Goal: Task Accomplishment & Management: Use online tool/utility

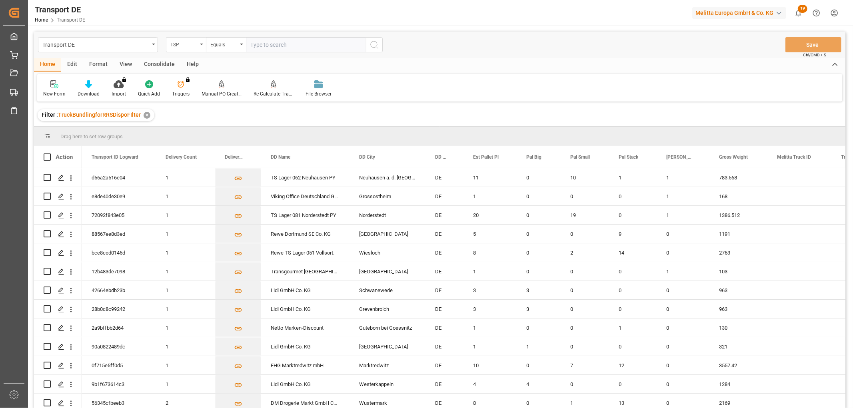
click at [181, 44] on div "TSP" at bounding box center [183, 43] width 27 height 9
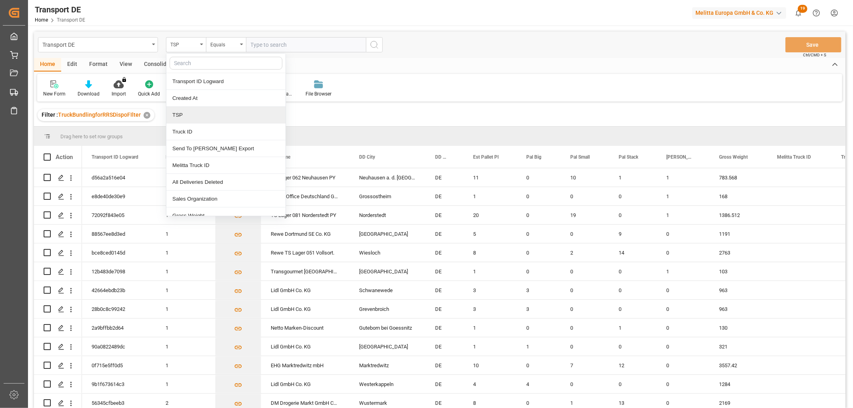
click at [185, 114] on div "TSP" at bounding box center [225, 115] width 119 height 17
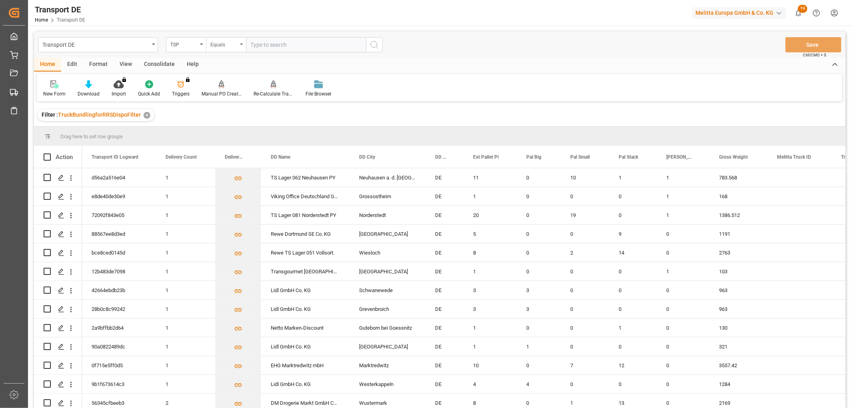
click at [228, 43] on div "Equals" at bounding box center [223, 43] width 27 height 9
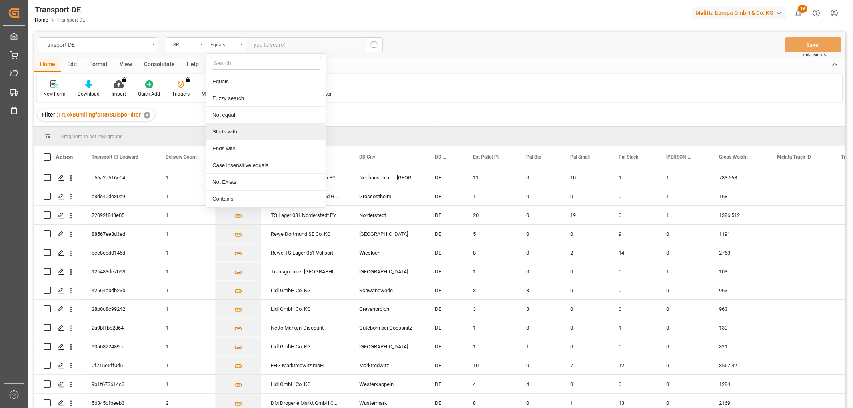
click at [232, 131] on div "Starts with" at bounding box center [265, 132] width 119 height 17
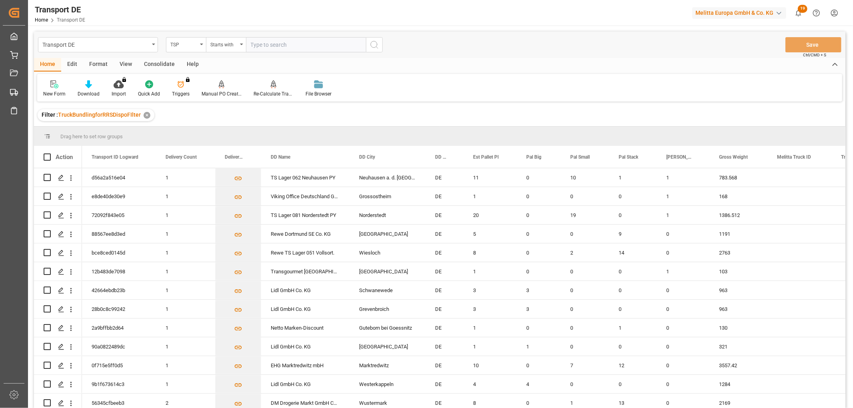
click at [265, 43] on input "text" at bounding box center [306, 44] width 120 height 15
type input "LIT DE"
click at [374, 45] on icon "search button" at bounding box center [374, 45] width 10 height 10
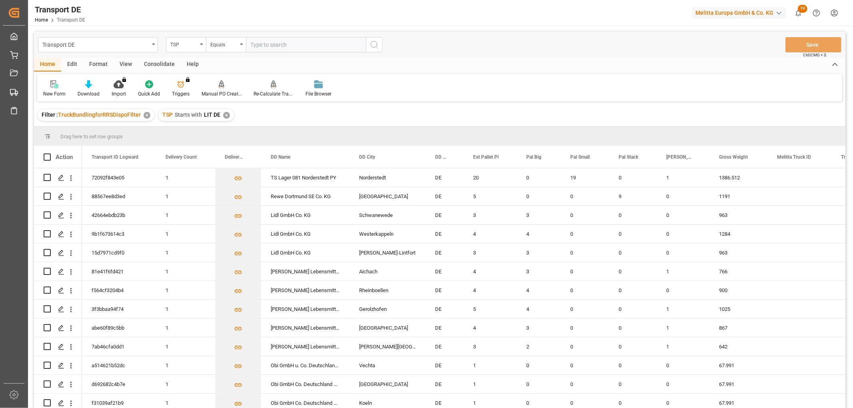
click at [225, 114] on div "✕" at bounding box center [226, 115] width 7 height 7
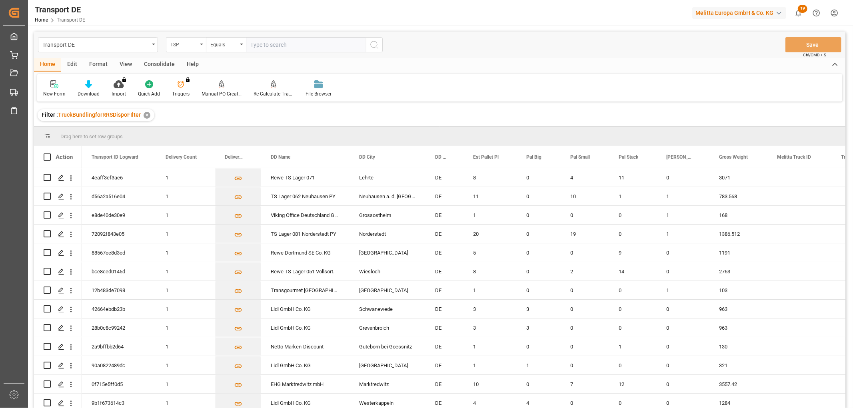
click at [186, 44] on div "TSP" at bounding box center [183, 43] width 27 height 9
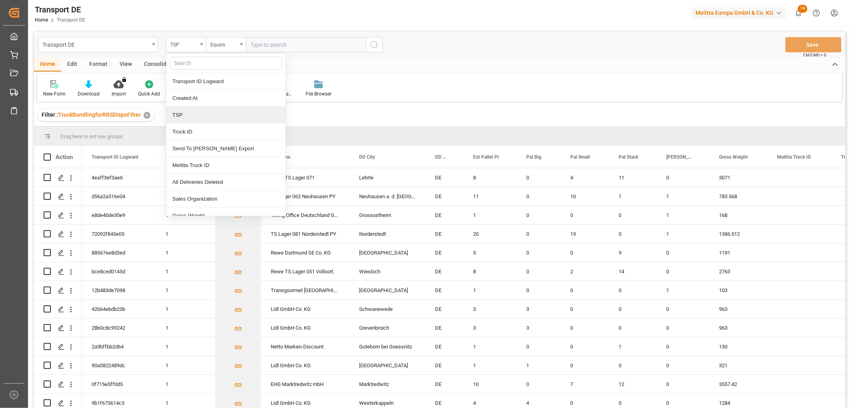
click at [183, 115] on div "TSP" at bounding box center [225, 115] width 119 height 17
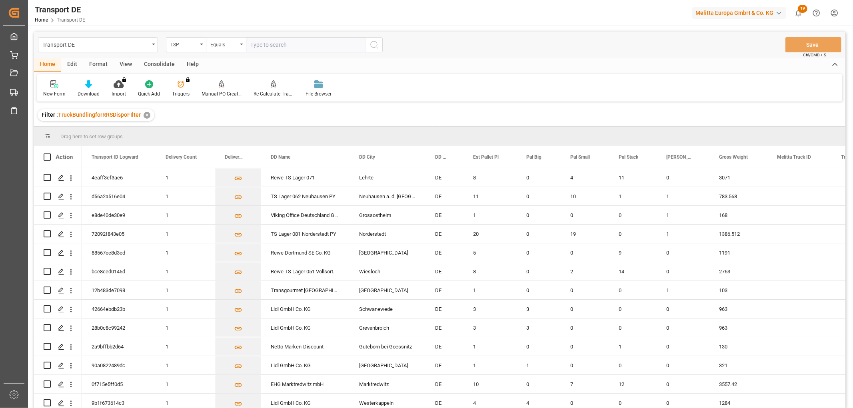
click at [225, 46] on div "Equals" at bounding box center [223, 43] width 27 height 9
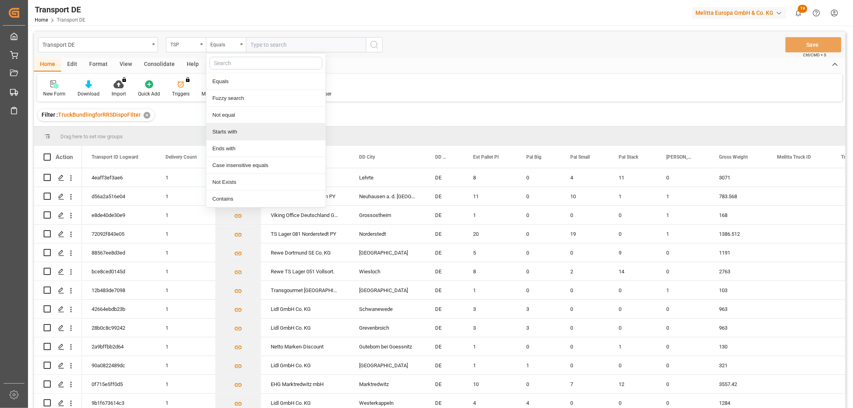
click at [231, 134] on div "Starts with" at bounding box center [265, 132] width 119 height 17
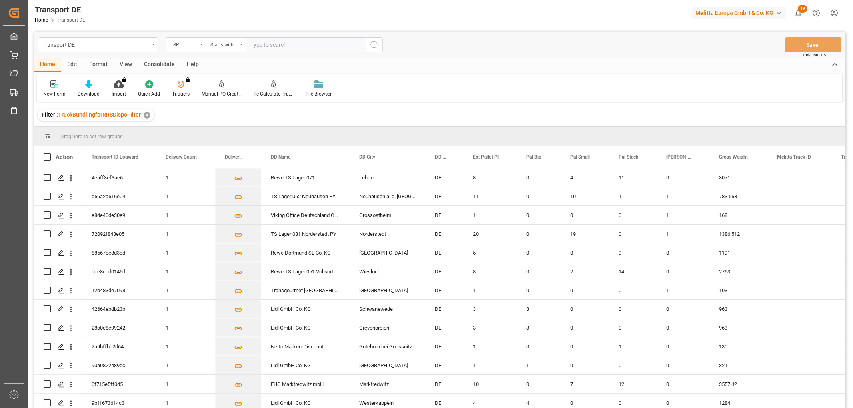
click at [262, 45] on input "text" at bounding box center [306, 44] width 120 height 15
type input "LIT DE"
click at [377, 47] on line "search button" at bounding box center [377, 48] width 2 height 2
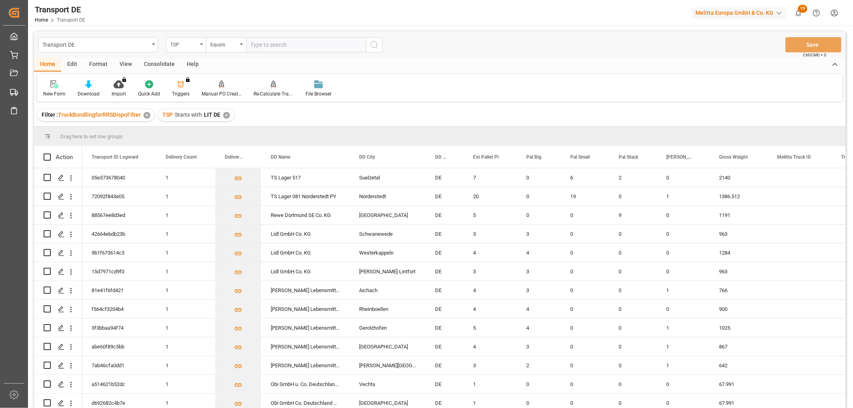
click at [153, 60] on div "Consolidate" at bounding box center [159, 65] width 43 height 14
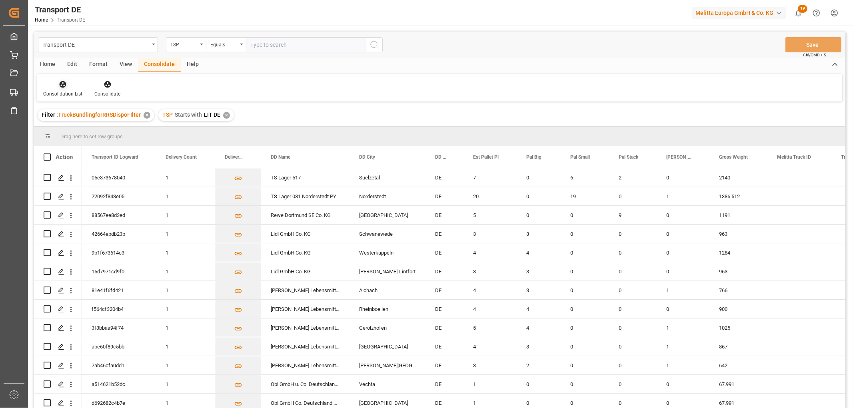
click at [59, 85] on icon at bounding box center [63, 84] width 8 height 8
click at [69, 130] on div "Transport DE TSP Equals Save Ctrl/CMD + S Home Edit Format View Consolidate Hel…" at bounding box center [439, 231] width 811 height 398
click at [47, 177] on input "Press Space to toggle row selection (unchecked)" at bounding box center [47, 177] width 7 height 7
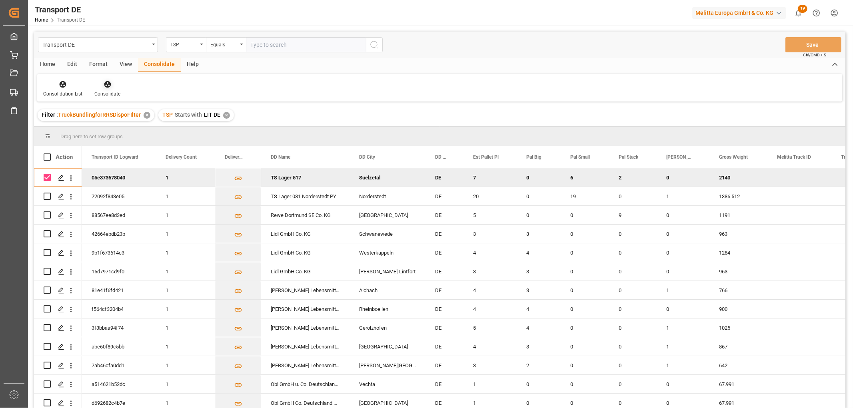
click at [106, 84] on icon at bounding box center [107, 84] width 7 height 7
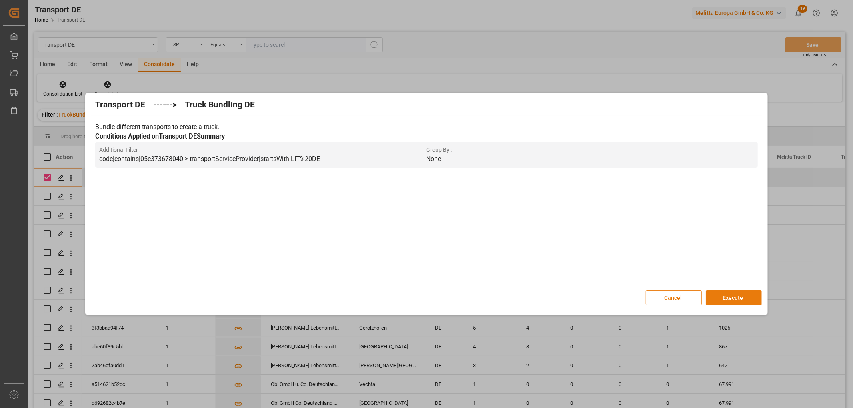
click at [745, 293] on button "Execute" at bounding box center [733, 297] width 56 height 15
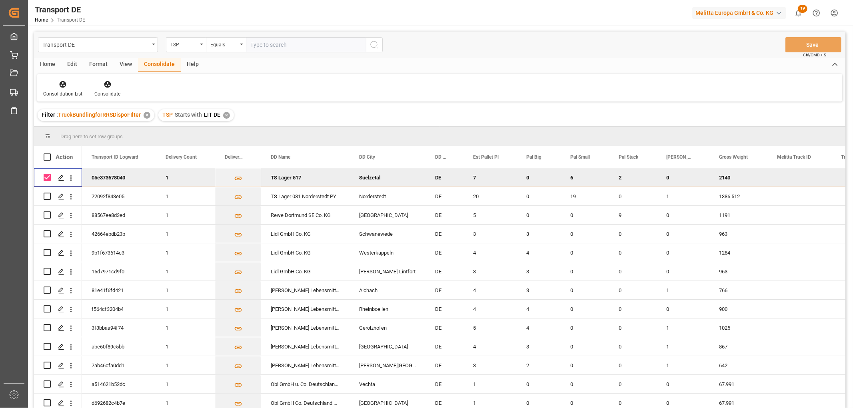
click at [48, 177] on input "Press Space to toggle row selection (checked)" at bounding box center [47, 177] width 7 height 7
checkbox input "false"
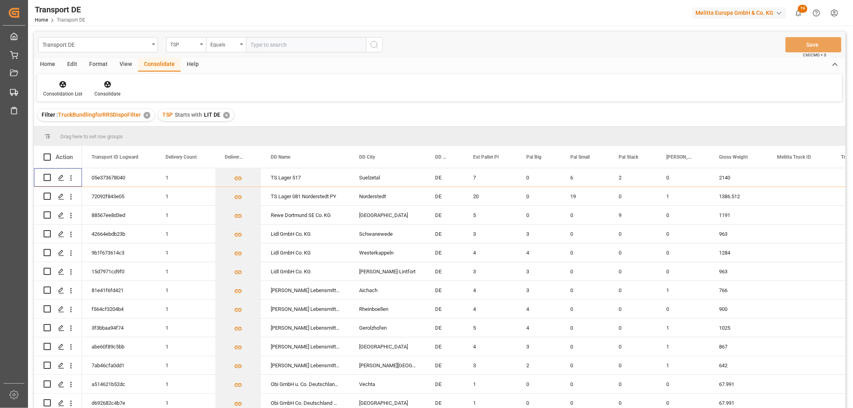
click at [223, 114] on div "✕" at bounding box center [226, 115] width 7 height 7
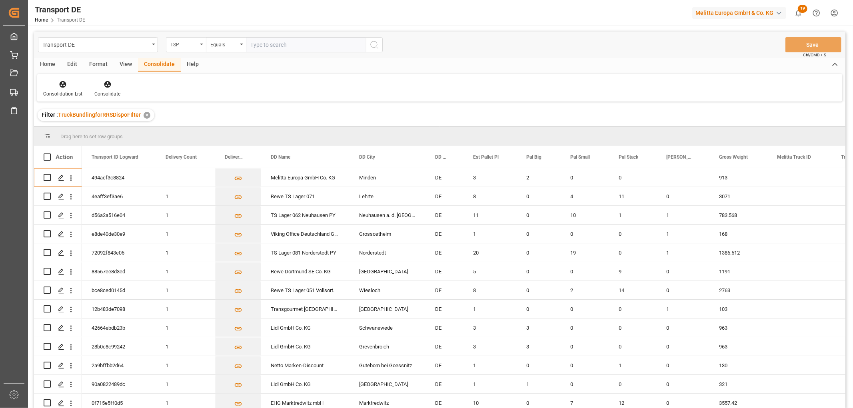
click at [175, 42] on div "TSP" at bounding box center [183, 43] width 27 height 9
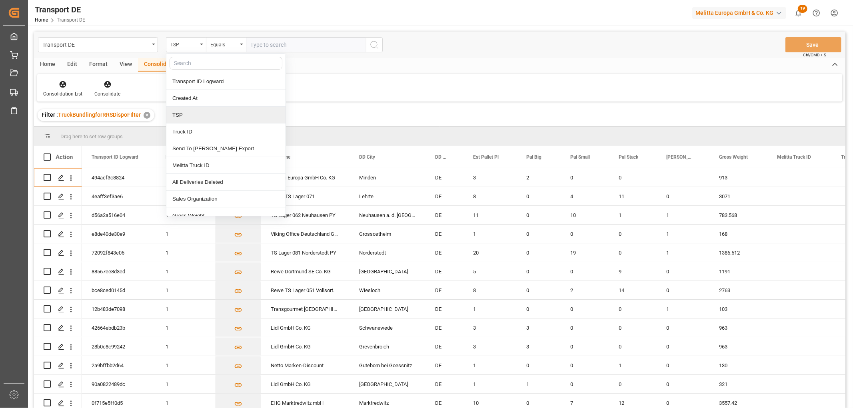
click at [188, 121] on div "TSP" at bounding box center [225, 115] width 119 height 17
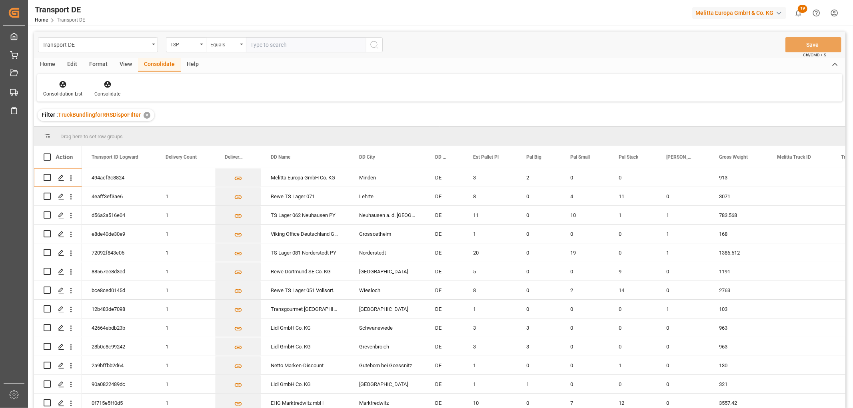
click at [227, 43] on div "Equals" at bounding box center [223, 43] width 27 height 9
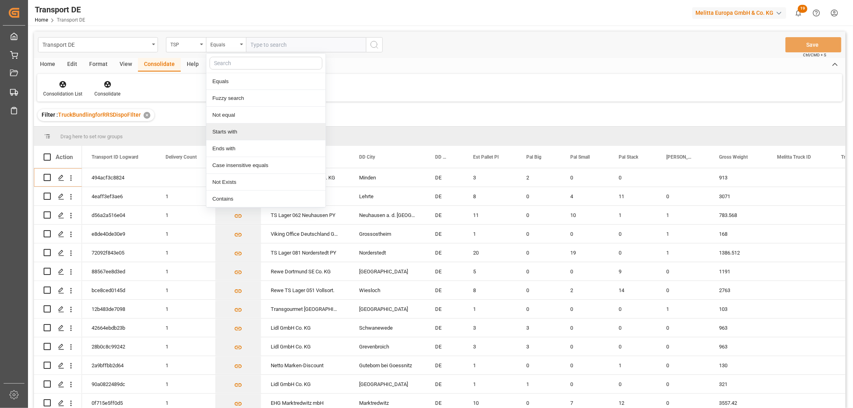
click at [239, 130] on div "Starts with" at bounding box center [265, 132] width 119 height 17
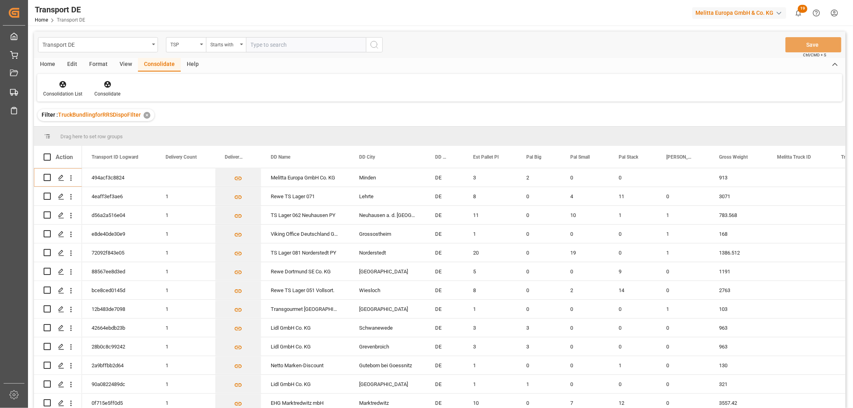
click at [261, 46] on input "text" at bounding box center [306, 44] width 120 height 15
type input "Self pickup DE"
click at [375, 43] on icon "search button" at bounding box center [374, 45] width 10 height 10
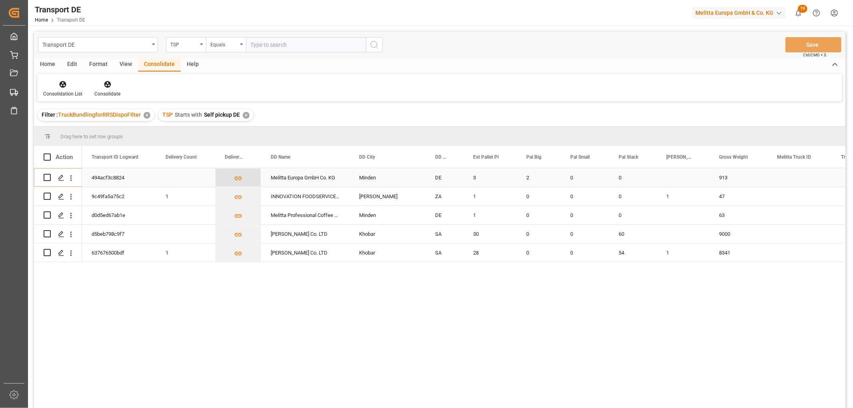
click at [240, 178] on icon "Press SPACE to select this row." at bounding box center [238, 178] width 8 height 8
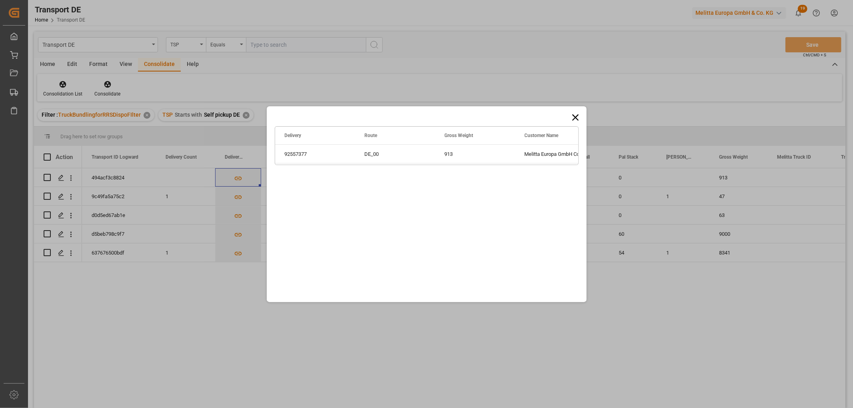
click at [576, 116] on icon at bounding box center [575, 117] width 6 height 6
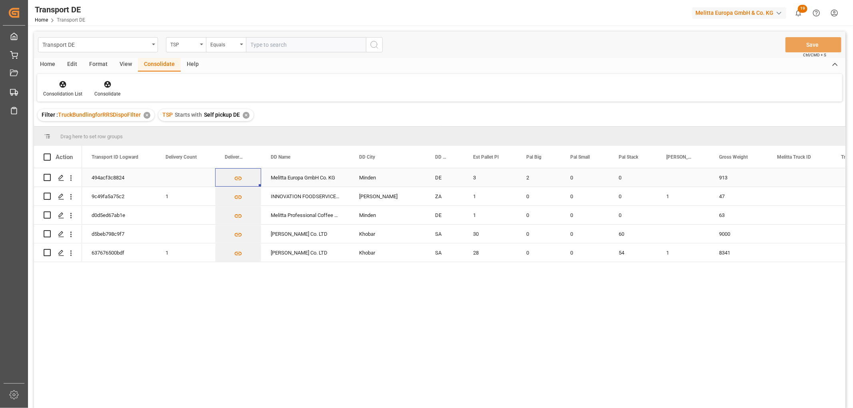
click at [47, 175] on input "Press Space to toggle row selection (unchecked)" at bounding box center [47, 177] width 7 height 7
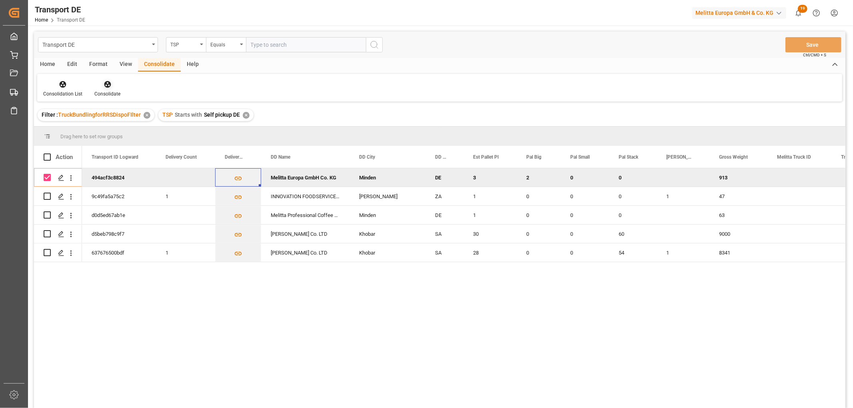
click at [105, 82] on icon at bounding box center [107, 84] width 7 height 7
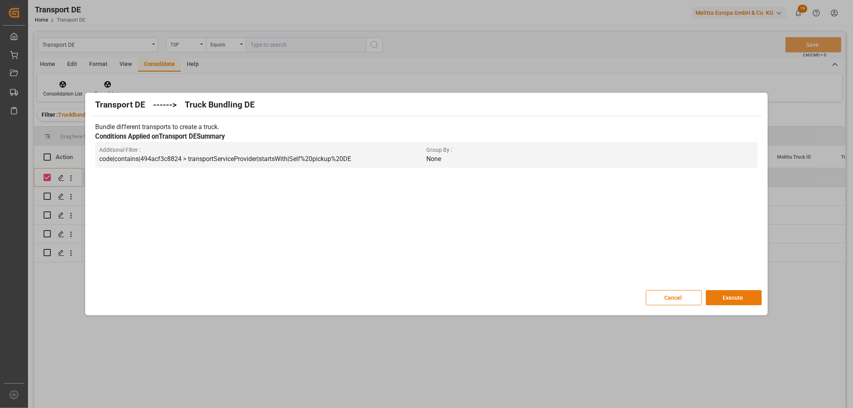
click at [733, 296] on button "Execute" at bounding box center [733, 297] width 56 height 15
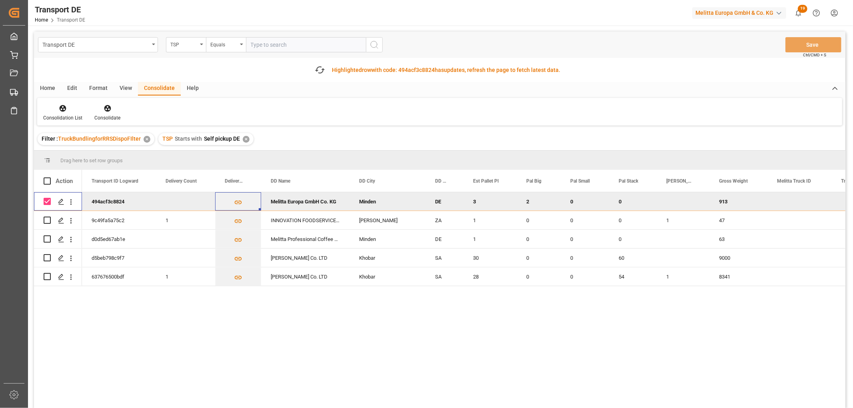
click at [46, 199] on input "Press Space to toggle row selection (checked)" at bounding box center [47, 201] width 7 height 7
checkbox input "false"
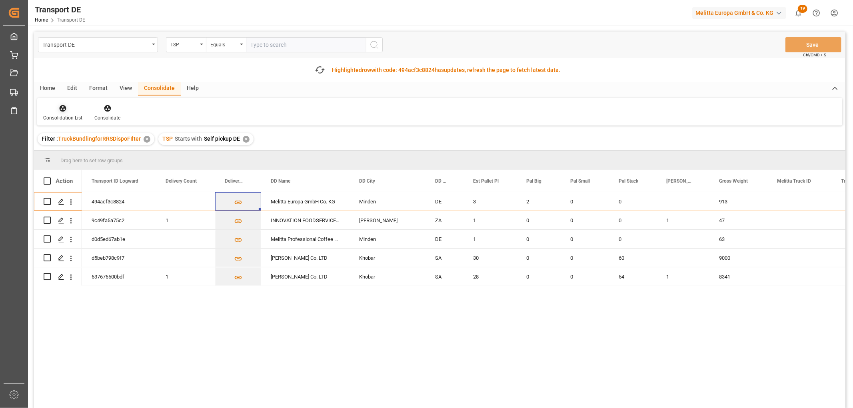
click at [61, 109] on icon at bounding box center [63, 108] width 8 height 8
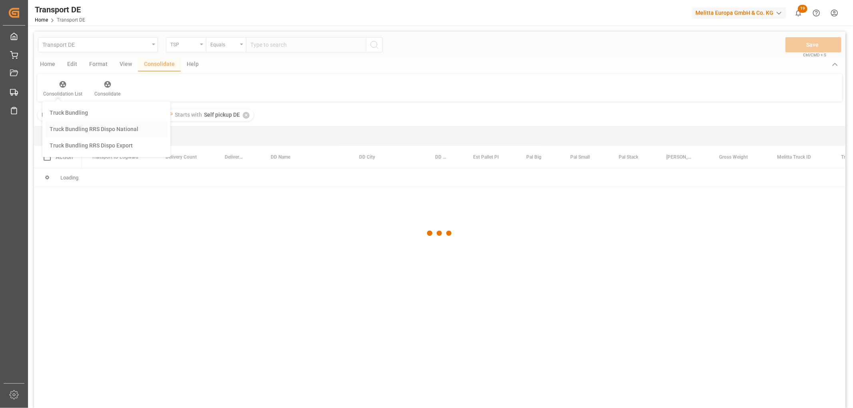
click at [93, 153] on div "Transport DE TSP Equals Save Ctrl/CMD + S Home Edit Format View Consolidate Hel…" at bounding box center [439, 231] width 811 height 398
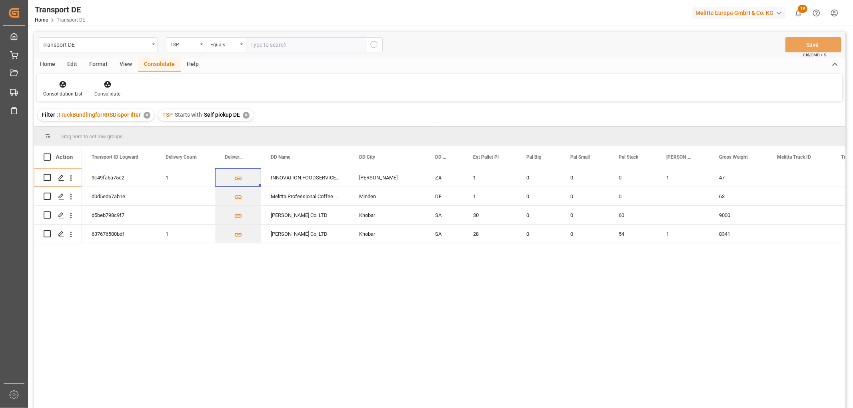
click at [245, 115] on div "✕" at bounding box center [246, 115] width 7 height 7
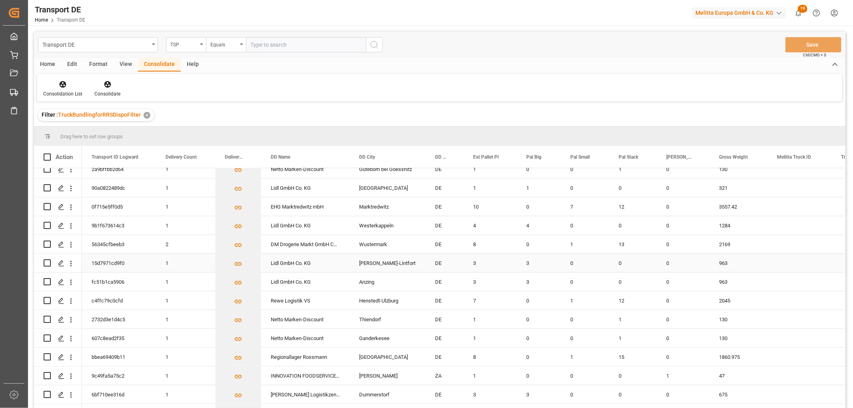
scroll to position [222, 0]
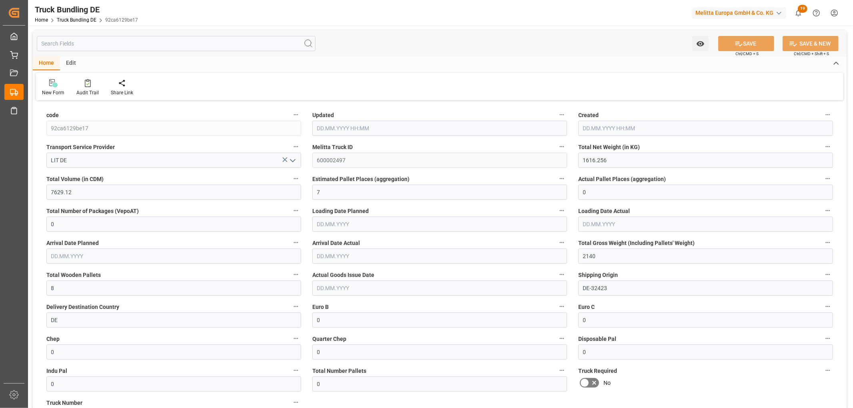
type input "[DATE] 09:26"
type input "11.09.2025 09:26"
type input "12.09.2025"
type input "16.09.2025"
type input "11.09.2025"
